Goal: Check status: Verify the current state of an ongoing process or item

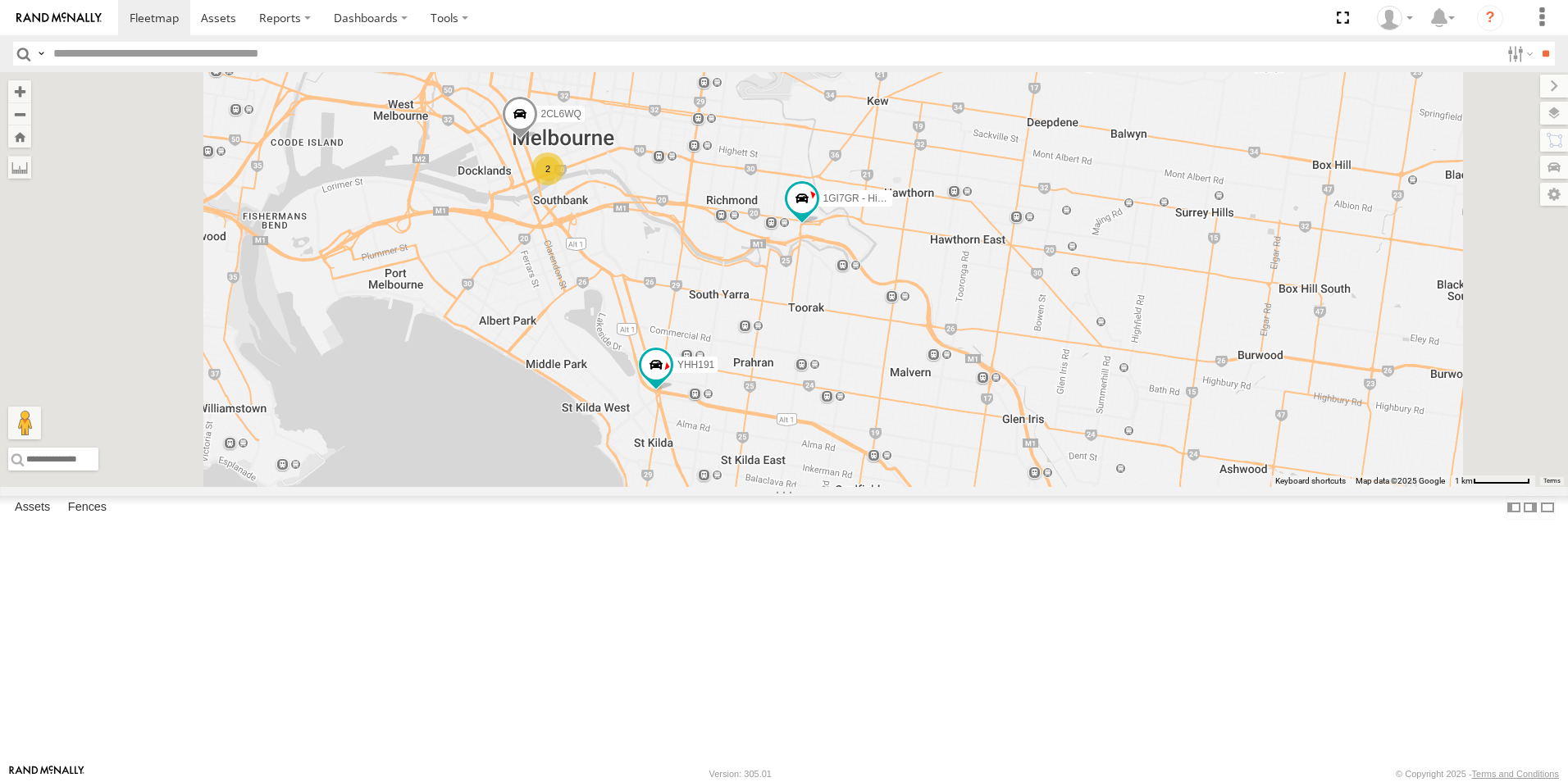
drag, startPoint x: 830, startPoint y: 177, endPoint x: 881, endPoint y: 353, distance: 183.2
click at [881, 353] on div "2CL6WQ YHH191 1GI7GR - Hiace XLT466 2" at bounding box center [784, 280] width 1568 height 415
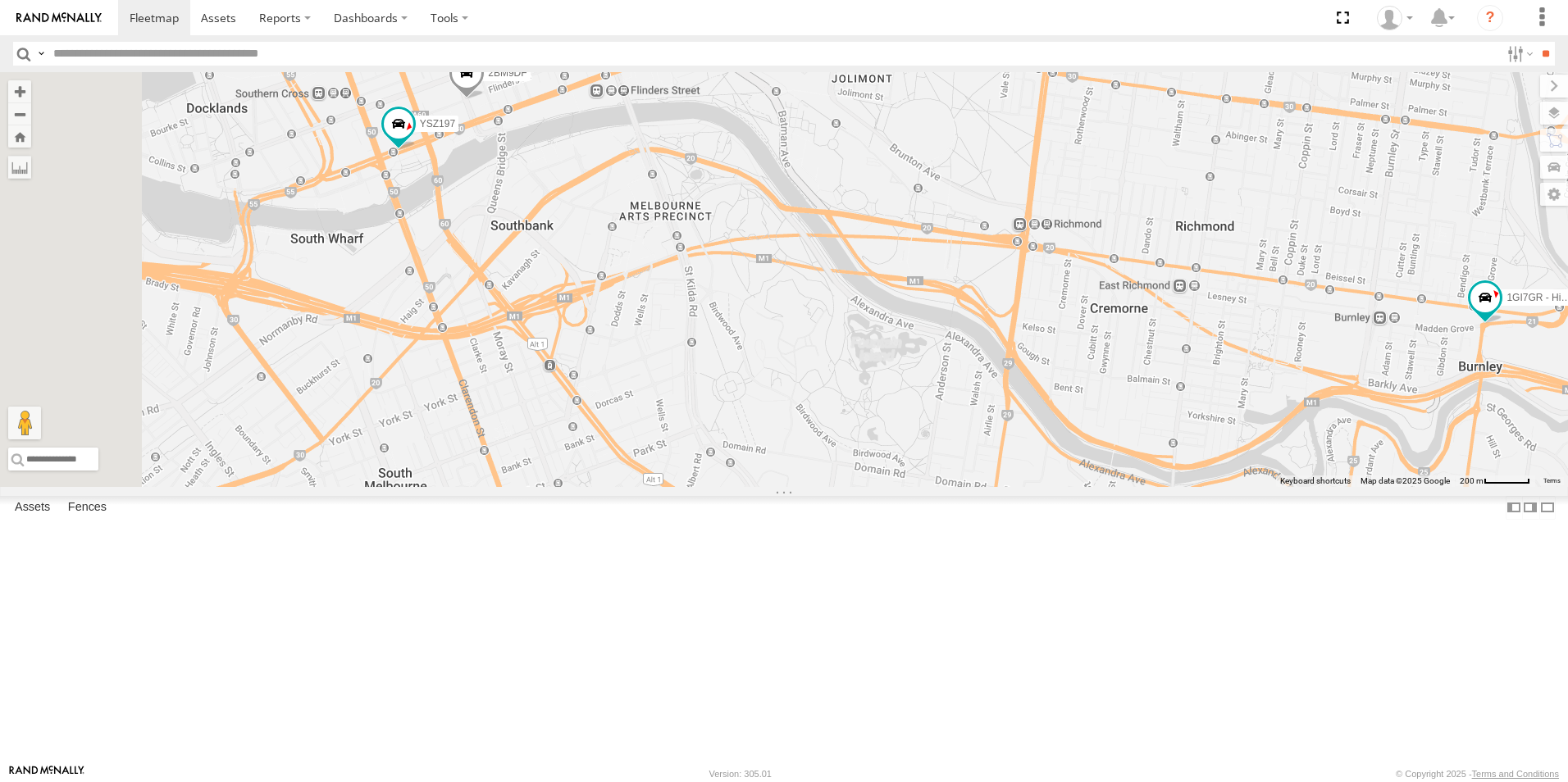
drag, startPoint x: 751, startPoint y: 248, endPoint x: 840, endPoint y: 275, distance: 93.0
click at [840, 275] on div "2CL6WQ YHH191 1GI7GR - Hiace 2BM9DF YSZ197" at bounding box center [784, 280] width 1568 height 415
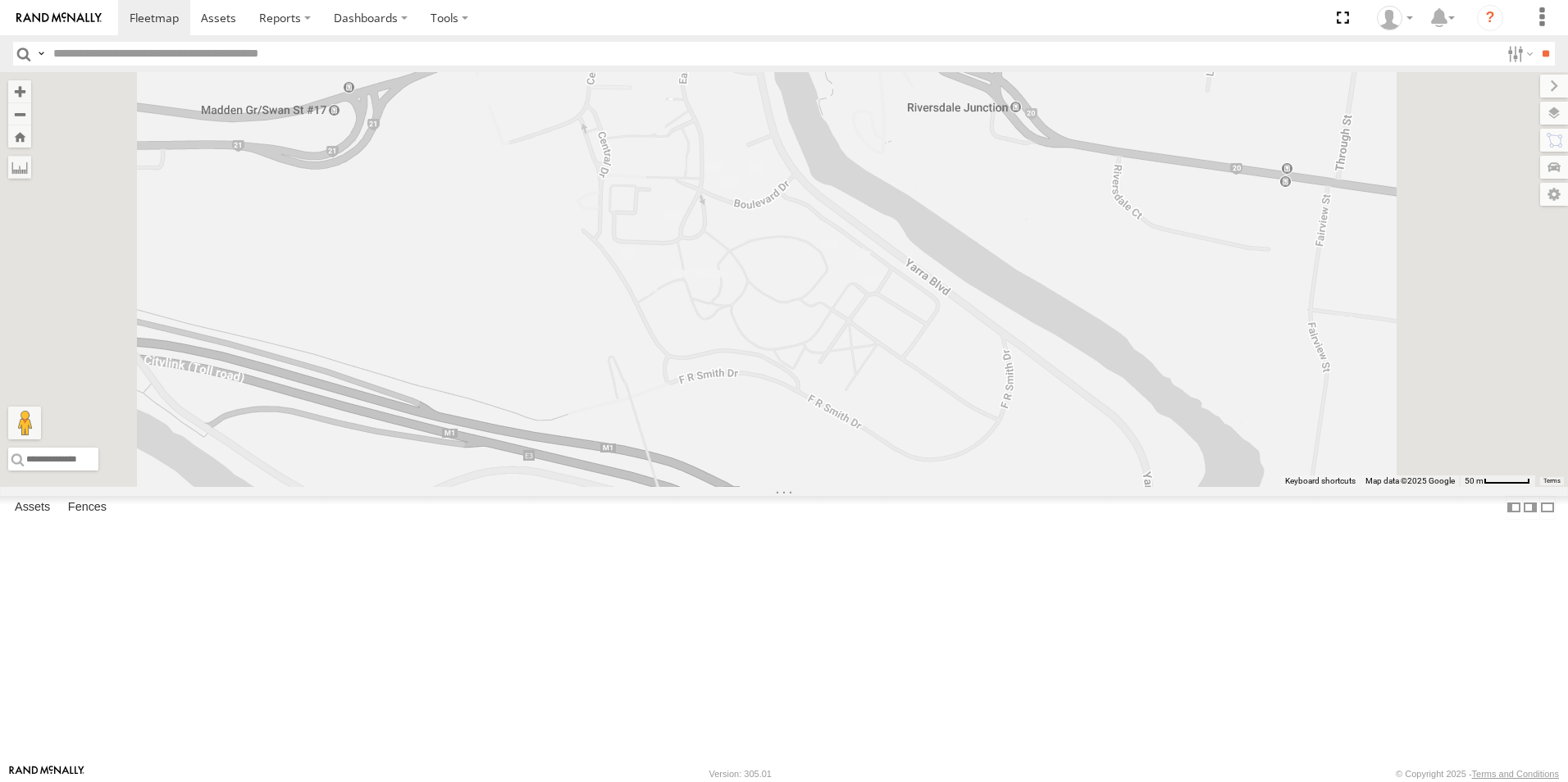
click at [714, 55] on span at bounding box center [696, 33] width 36 height 44
click at [904, 334] on div "1GI7GR - Hiace YHH191 XLT466 YSZ197 1GI7GR - Hiace All Assets Eastern [PERSON_N…" at bounding box center [784, 280] width 1568 height 415
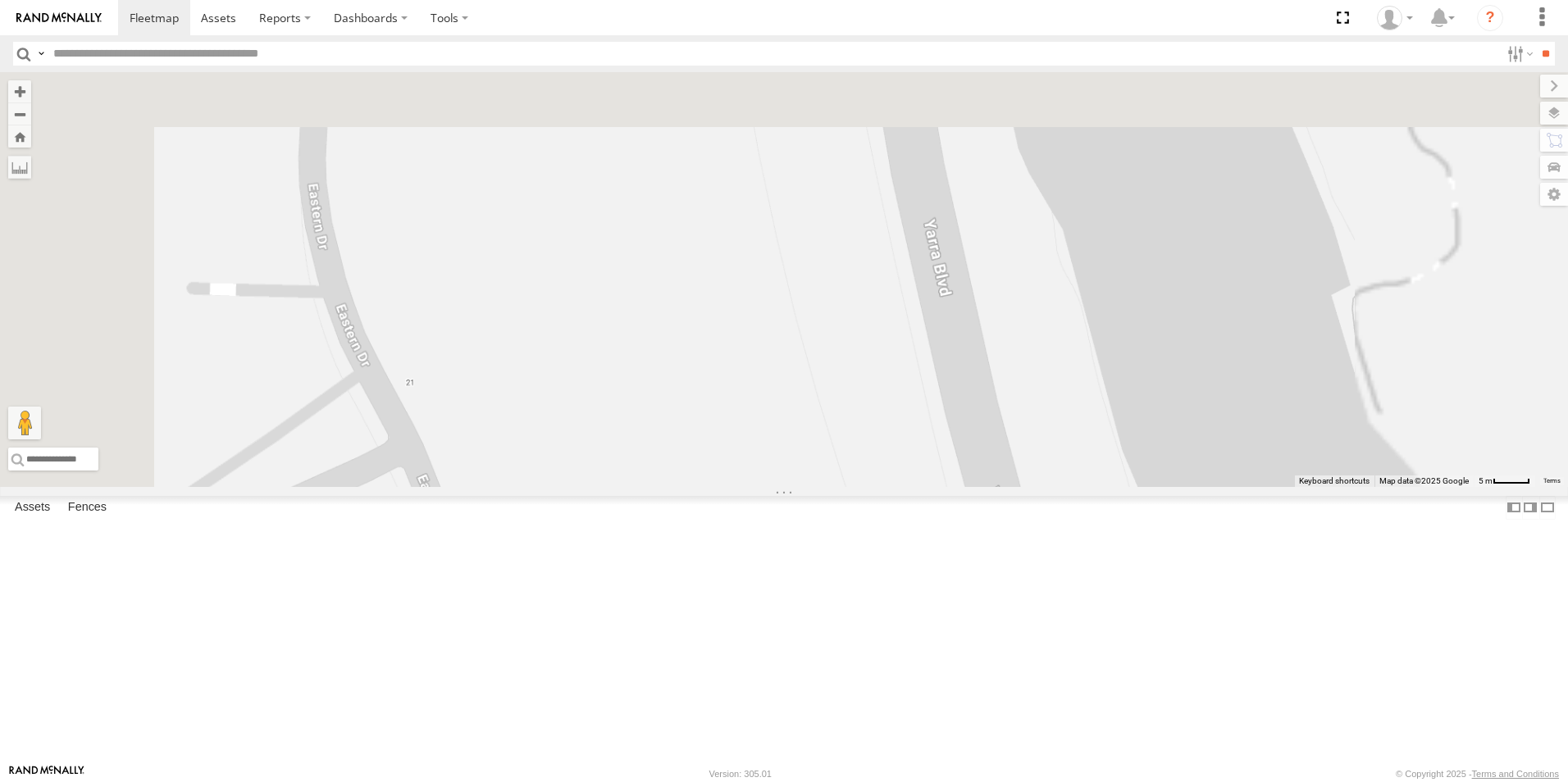
drag, startPoint x: 833, startPoint y: 629, endPoint x: 829, endPoint y: 655, distance: 26.3
click at [828, 487] on div "1GI7GR - Hiace YHH191 XLT466 YSZ197" at bounding box center [784, 280] width 1568 height 415
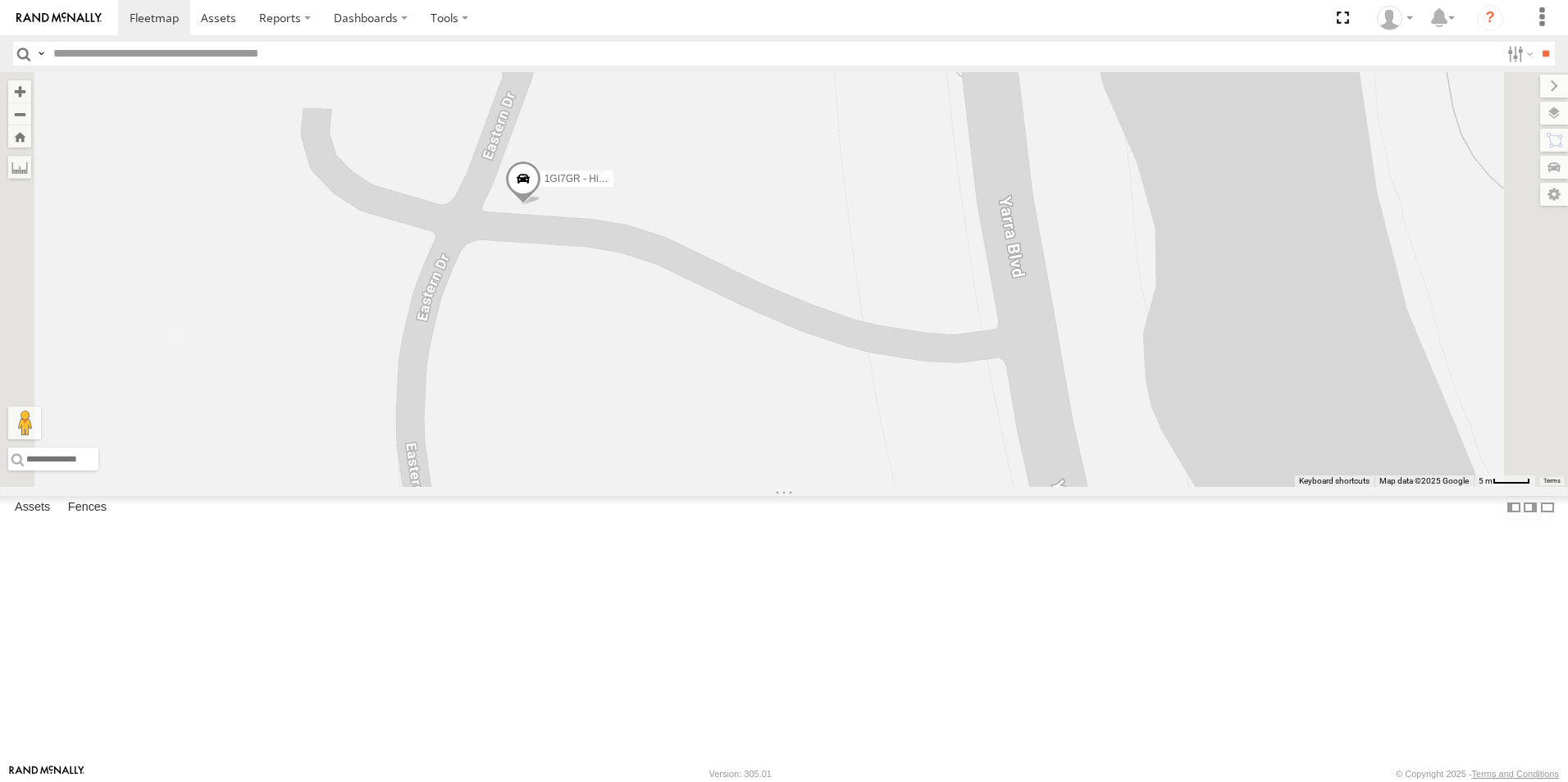
drag, startPoint x: 765, startPoint y: 269, endPoint x: 836, endPoint y: 363, distance: 117.8
click at [836, 363] on div "1GI7GR - Hiace YHH191 XLT466 YSZ197" at bounding box center [784, 280] width 1568 height 415
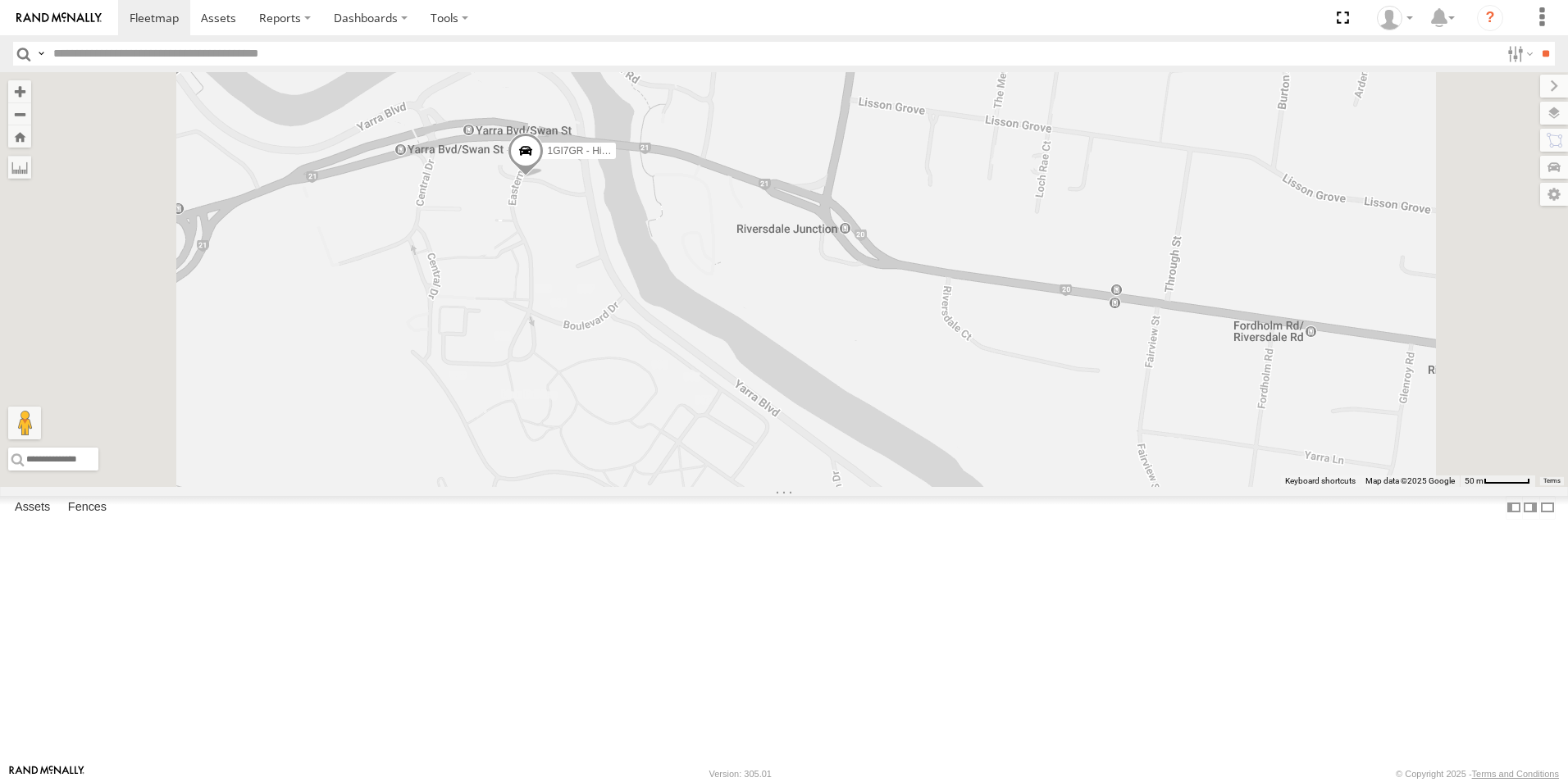
click at [544, 177] on span at bounding box center [525, 155] width 36 height 44
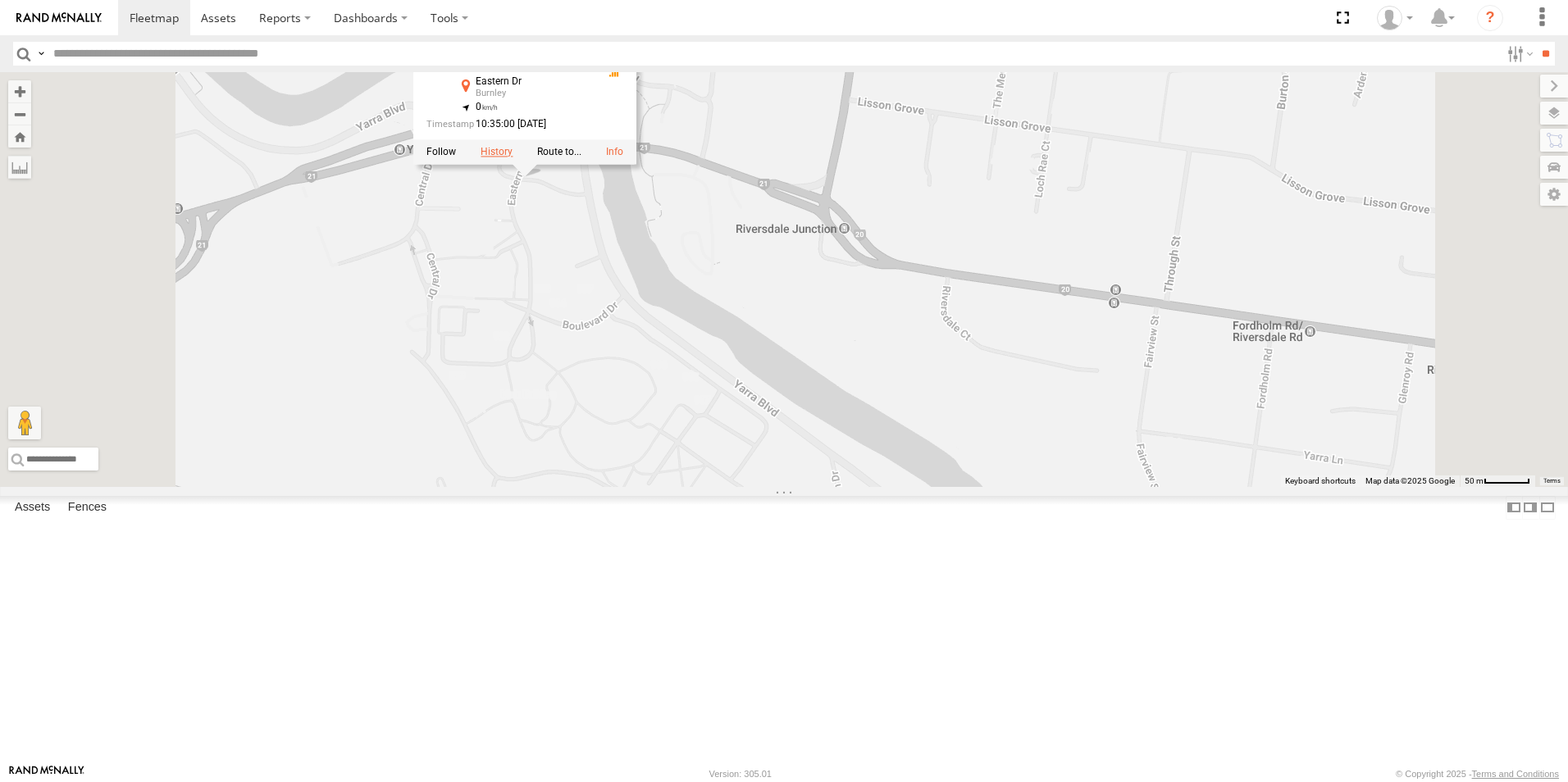
click at [512, 158] on label at bounding box center [496, 152] width 32 height 11
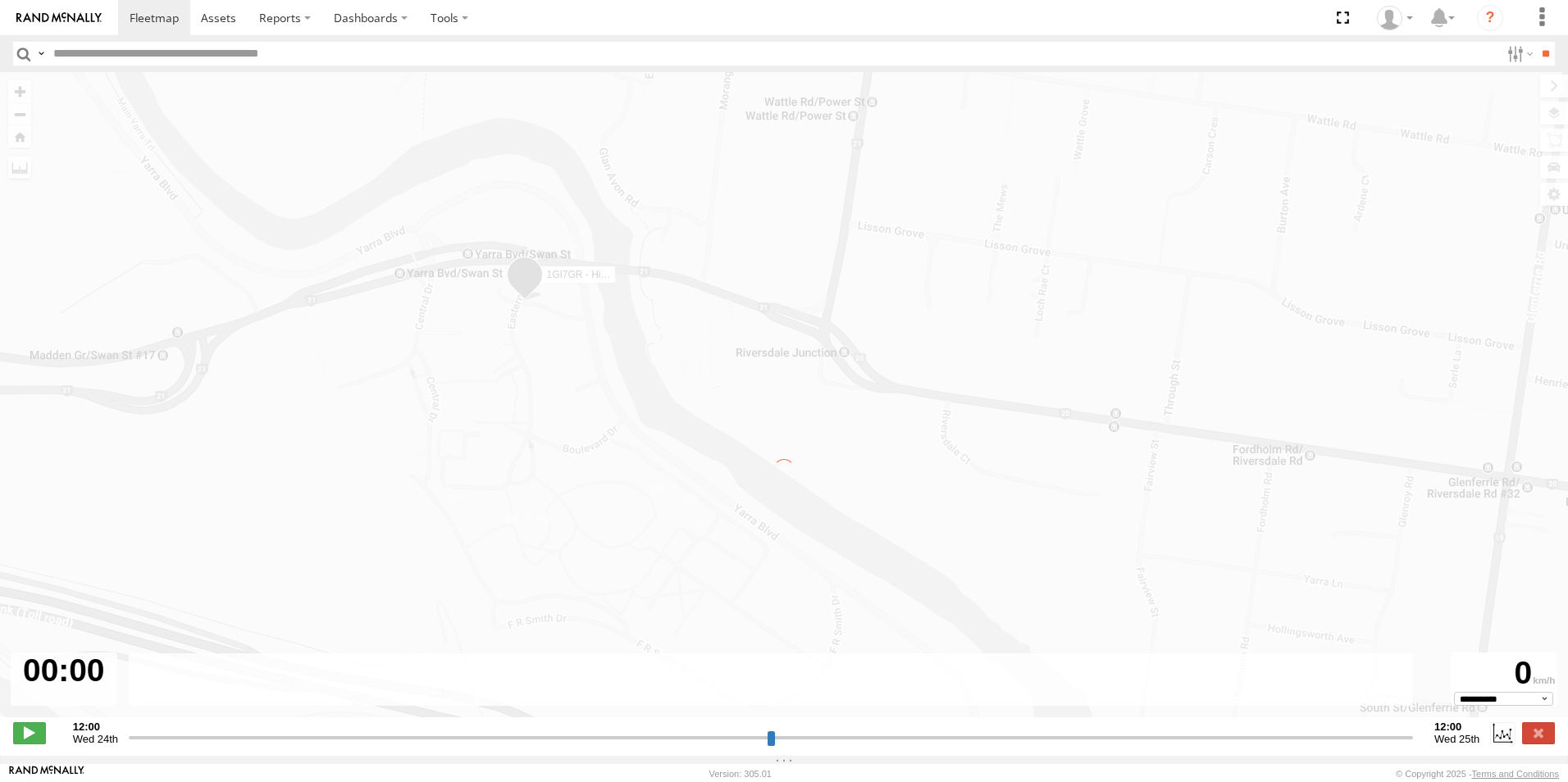
type input "**********"
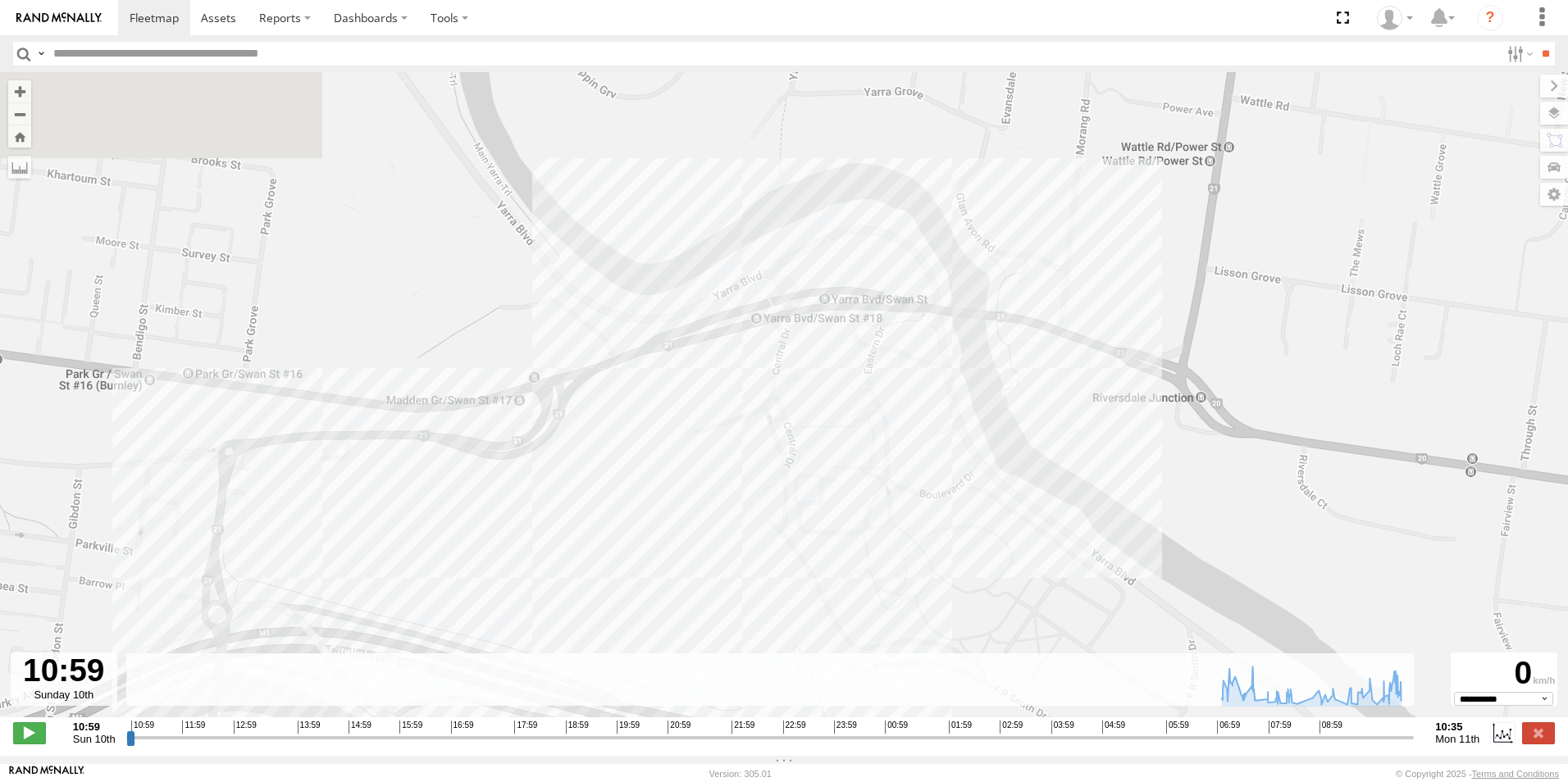
drag, startPoint x: 1085, startPoint y: 207, endPoint x: 1088, endPoint y: 627, distance: 420.0
click at [1088, 627] on div "1GI7GR - Hiace 07:54 Mon 08:39 Mon 09:15 Mon 09:26 Mon 09:48 Mon 10:04 Mon 10:1…" at bounding box center [784, 404] width 1568 height 662
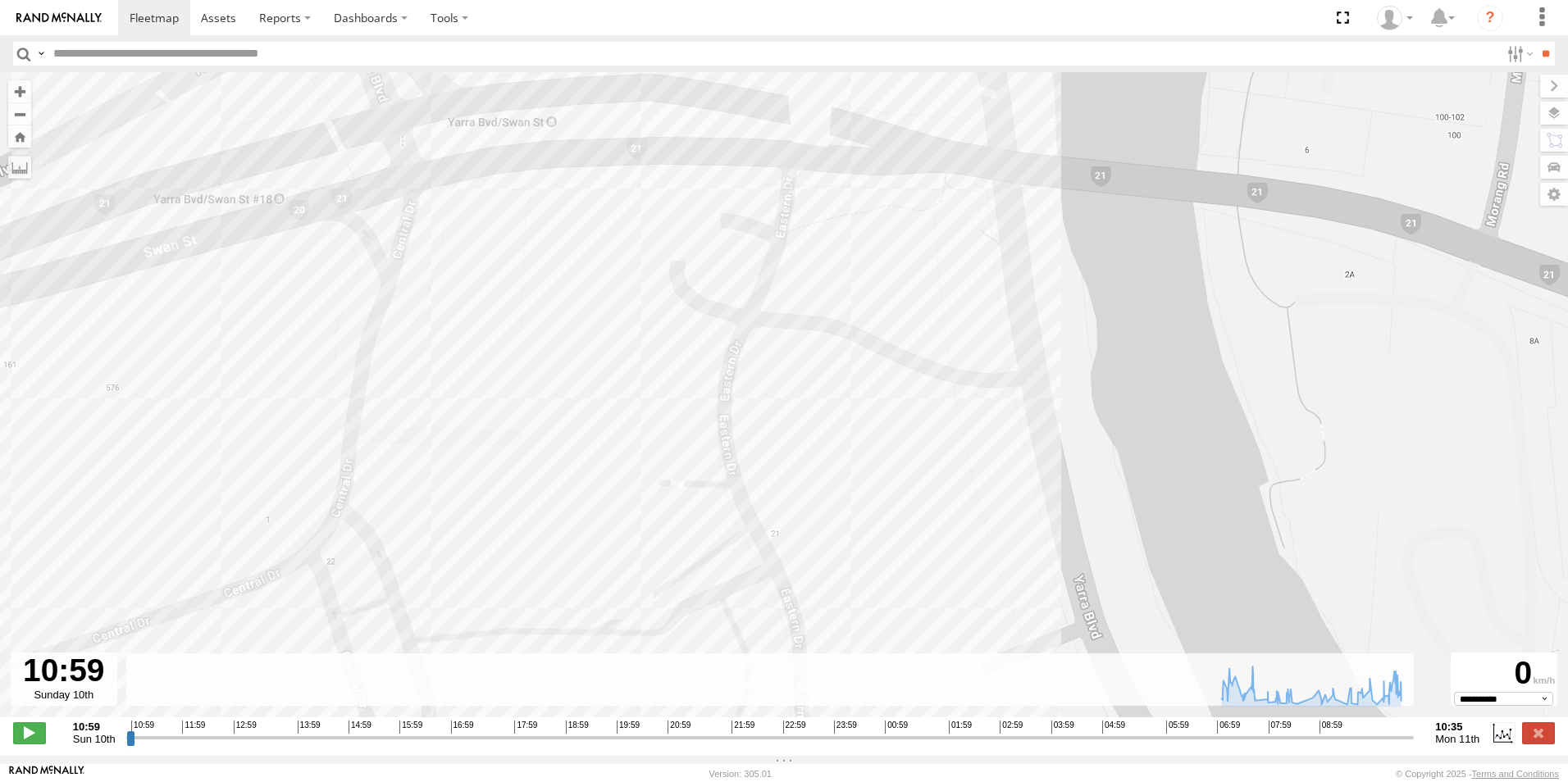
click at [777, 282] on div "1GI7GR - Hiace 07:54 Mon 08:39 Mon 09:15 Mon 09:26 Mon 09:48 Mon 10:04 Mon 10:1…" at bounding box center [784, 404] width 1568 height 662
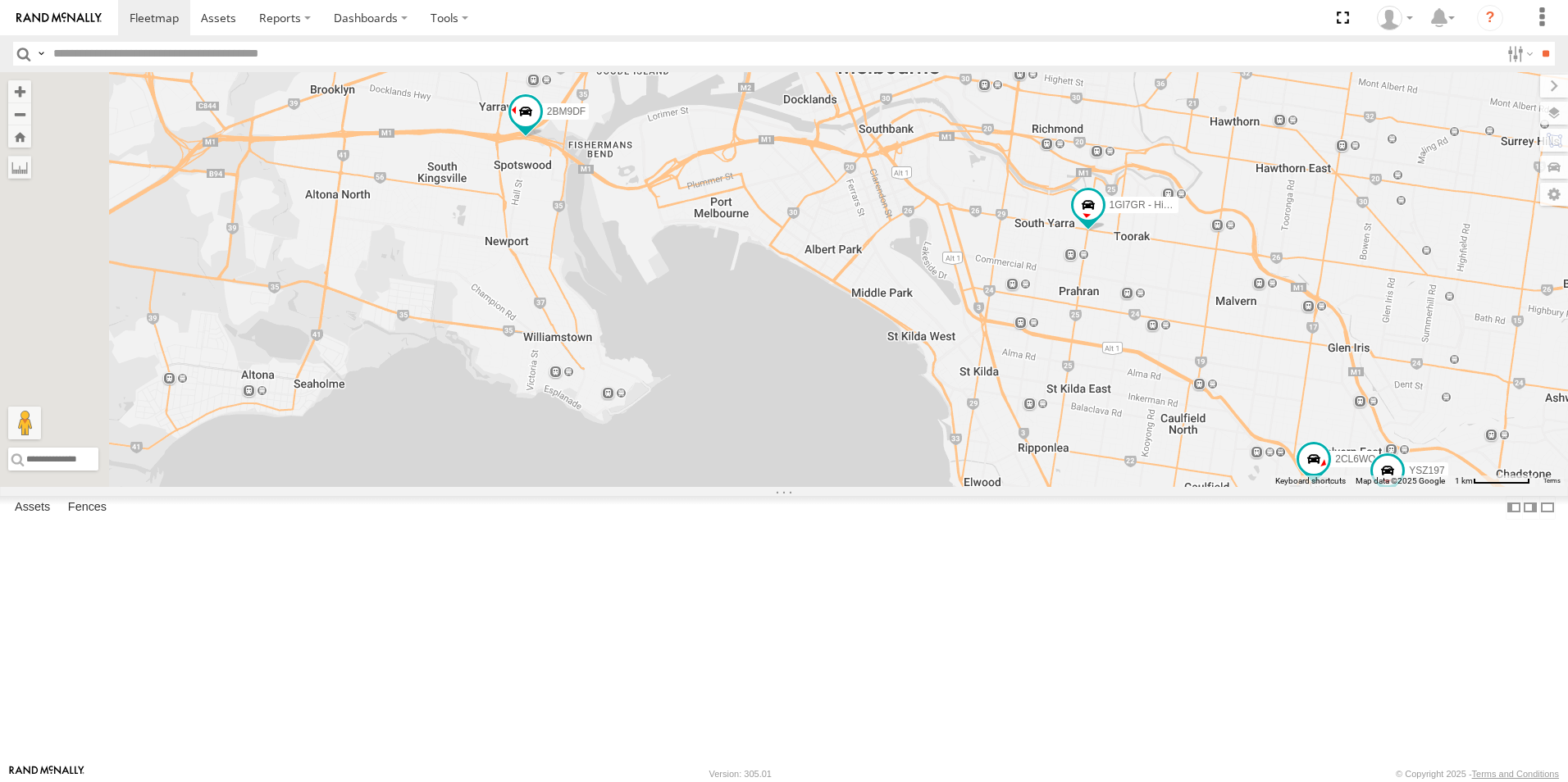
drag, startPoint x: 812, startPoint y: 255, endPoint x: 1004, endPoint y: 368, distance: 222.8
click at [1004, 368] on div "2CL6WQ 2BM9DF 1GI7GR - Hiace YSZ197 2" at bounding box center [784, 280] width 1568 height 415
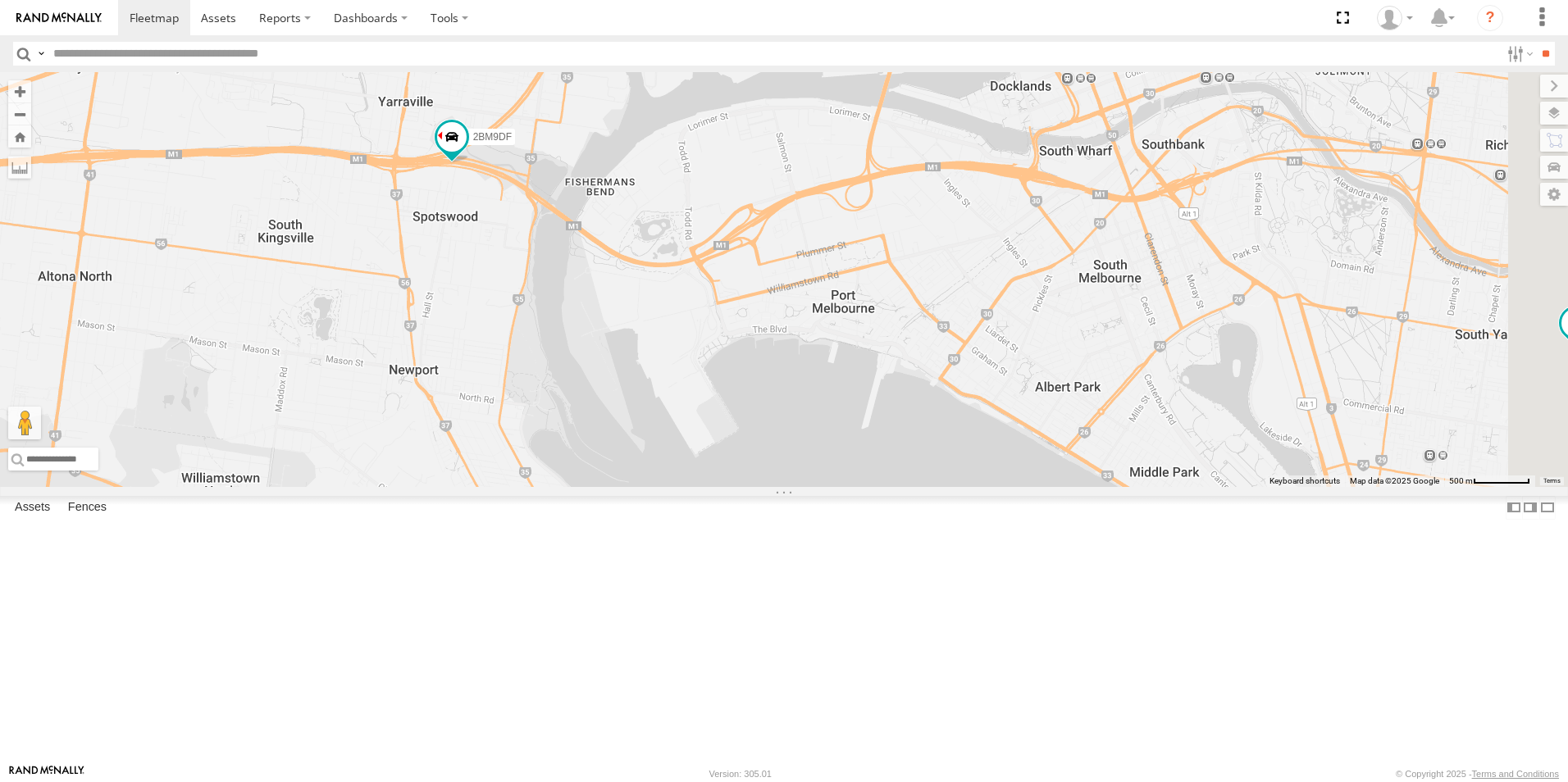
drag, startPoint x: 1553, startPoint y: 416, endPoint x: 1091, endPoint y: 314, distance: 473.1
click at [1091, 314] on div "2CL6WQ 2BM9DF 1GI7GR - Hiace YSZ197" at bounding box center [784, 280] width 1568 height 415
